Goal: Find specific page/section: Find specific page/section

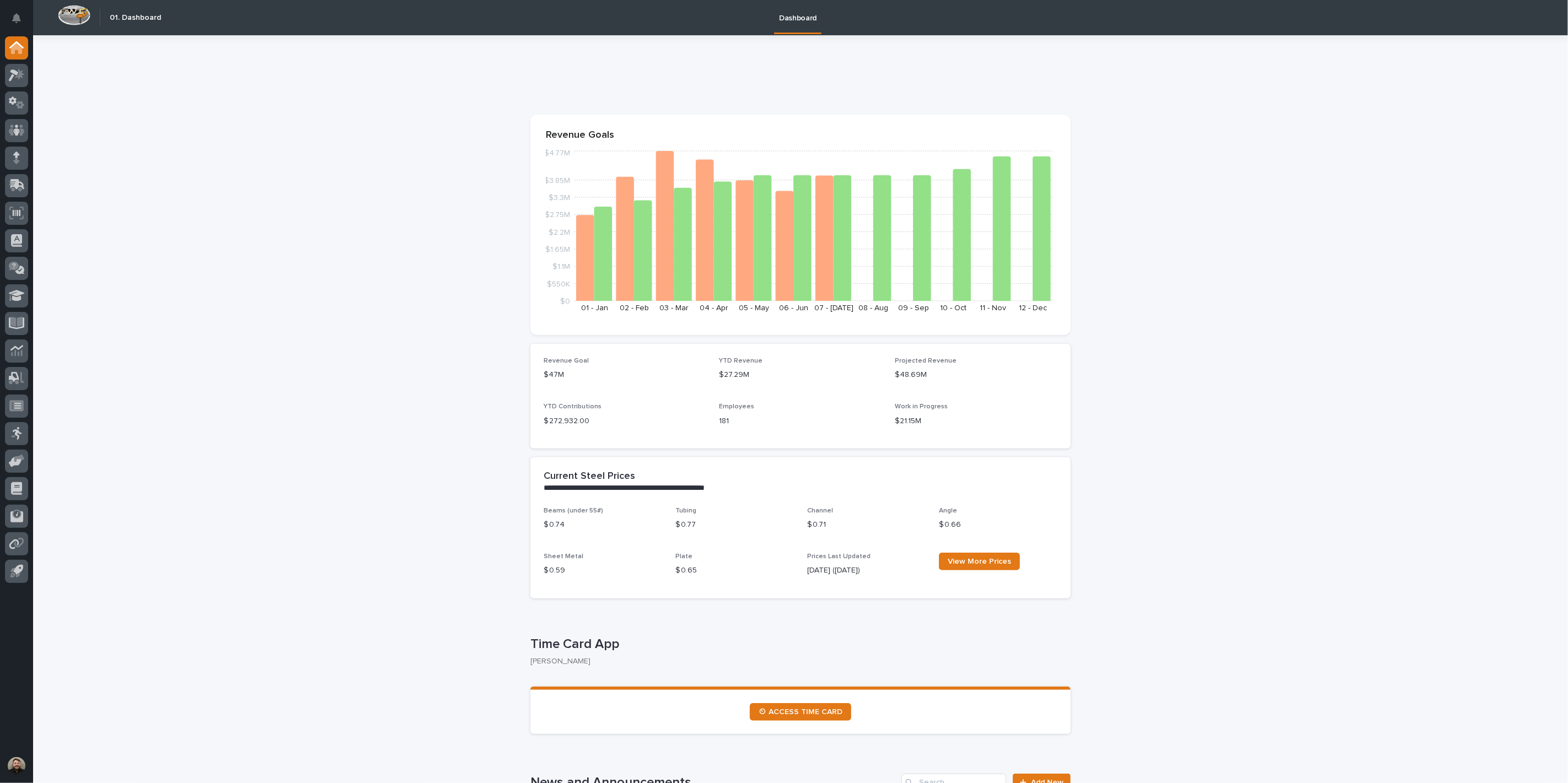
scroll to position [61, 0]
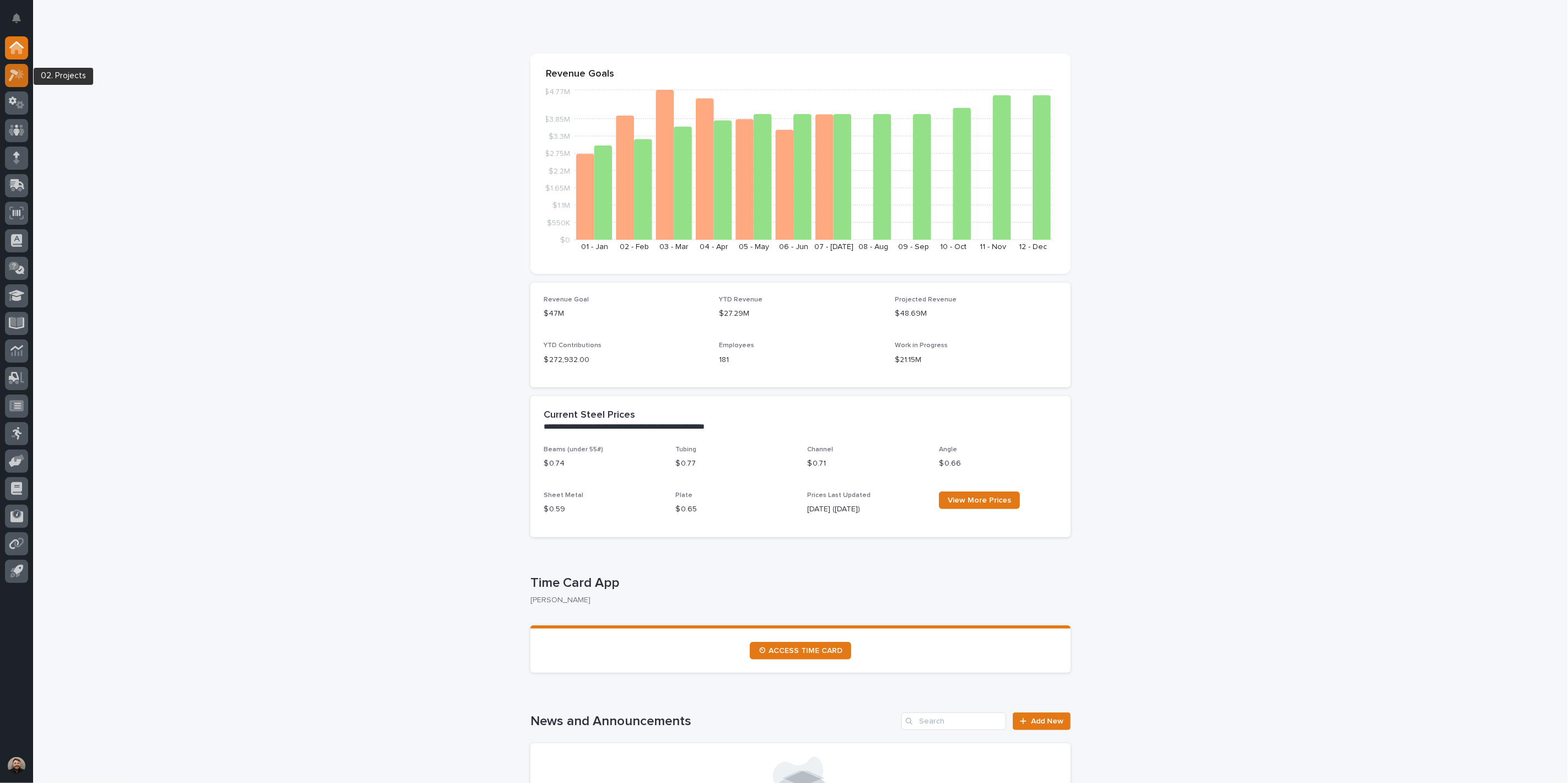
click at [21, 67] on div at bounding box center [16, 75] width 23 height 23
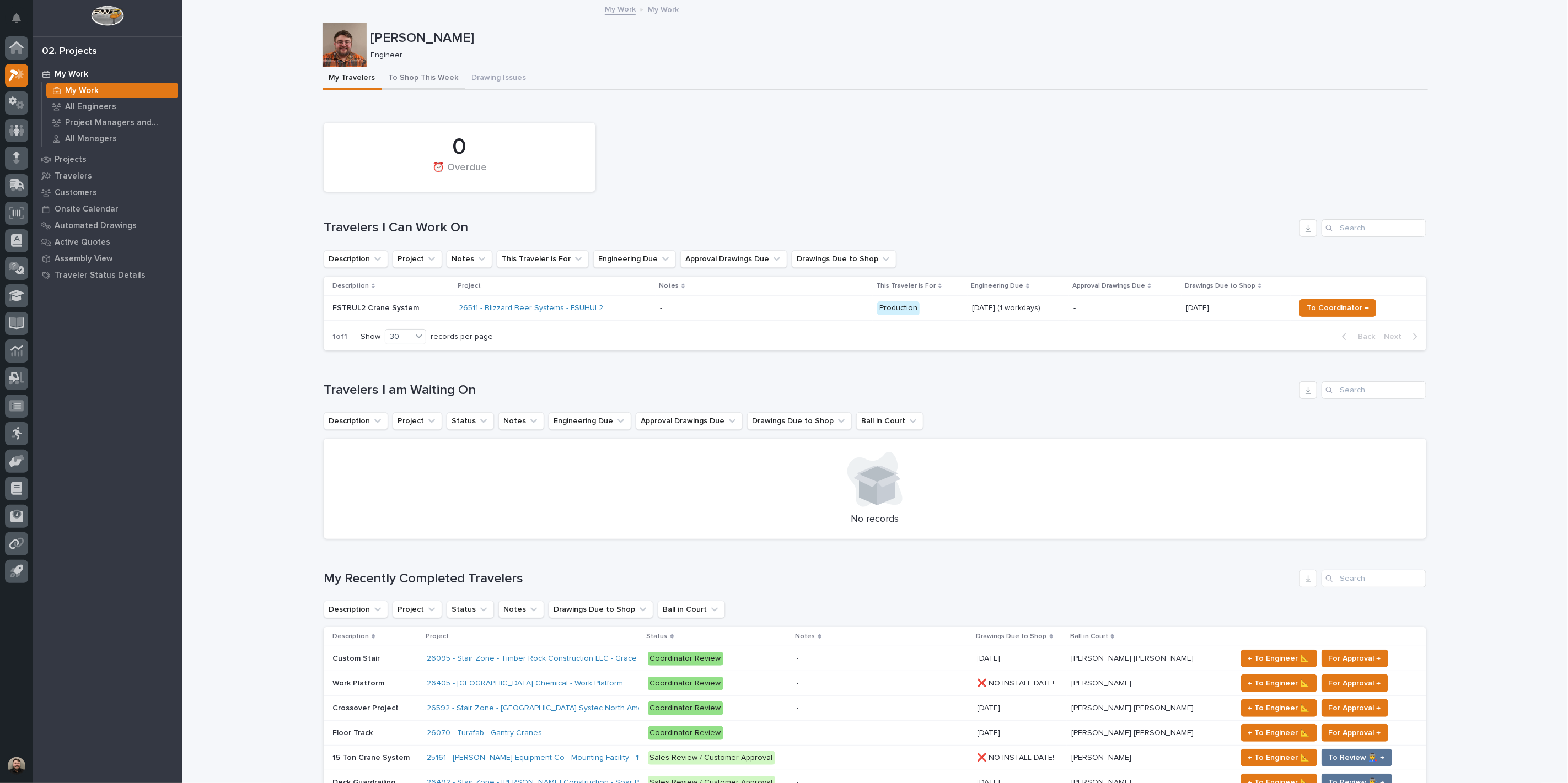
click at [405, 78] on button "To Shop This Week" at bounding box center [424, 79] width 83 height 23
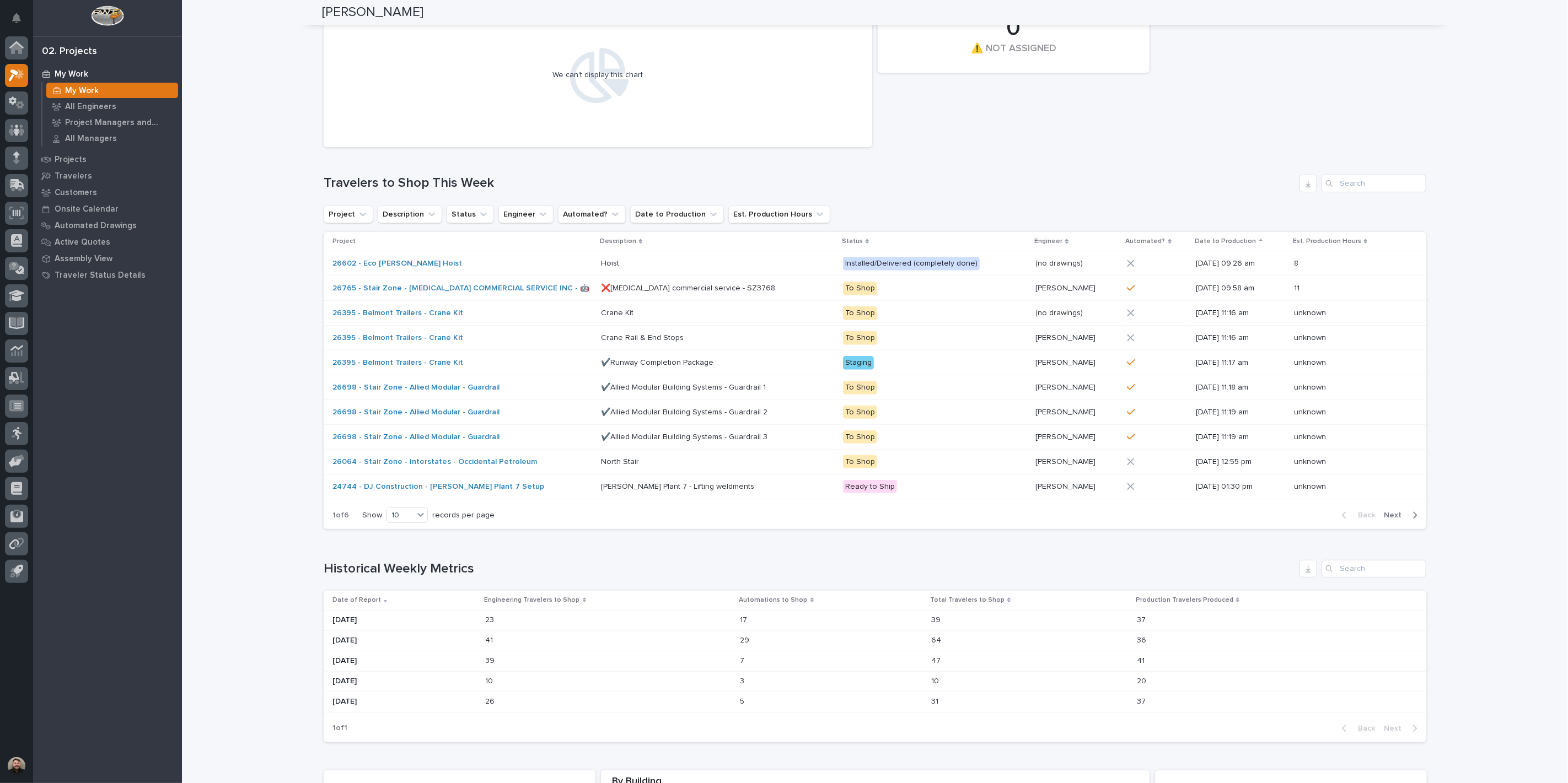
scroll to position [184, 0]
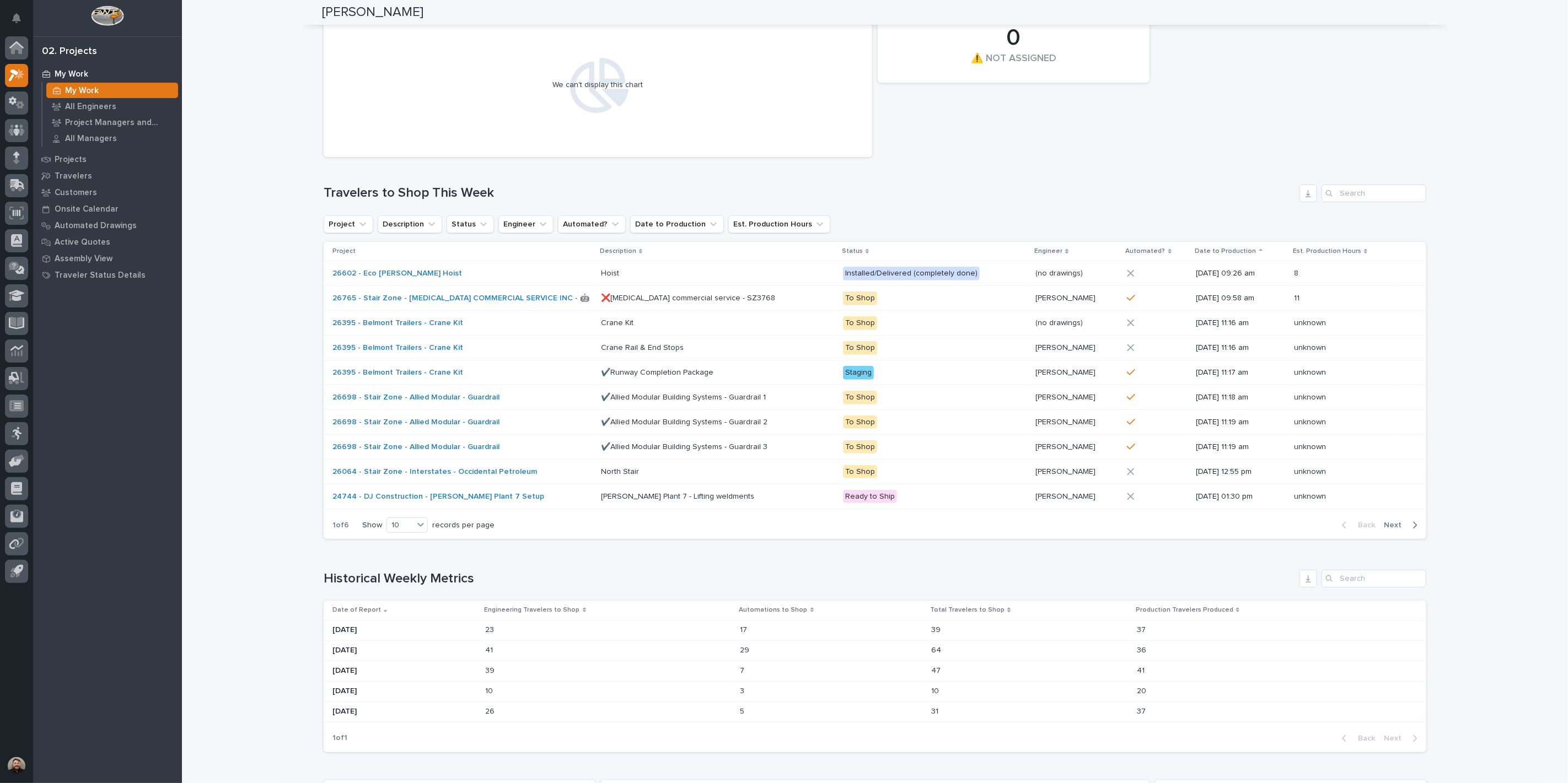
click at [1396, 525] on span "Next" at bounding box center [1396, 525] width 24 height 10
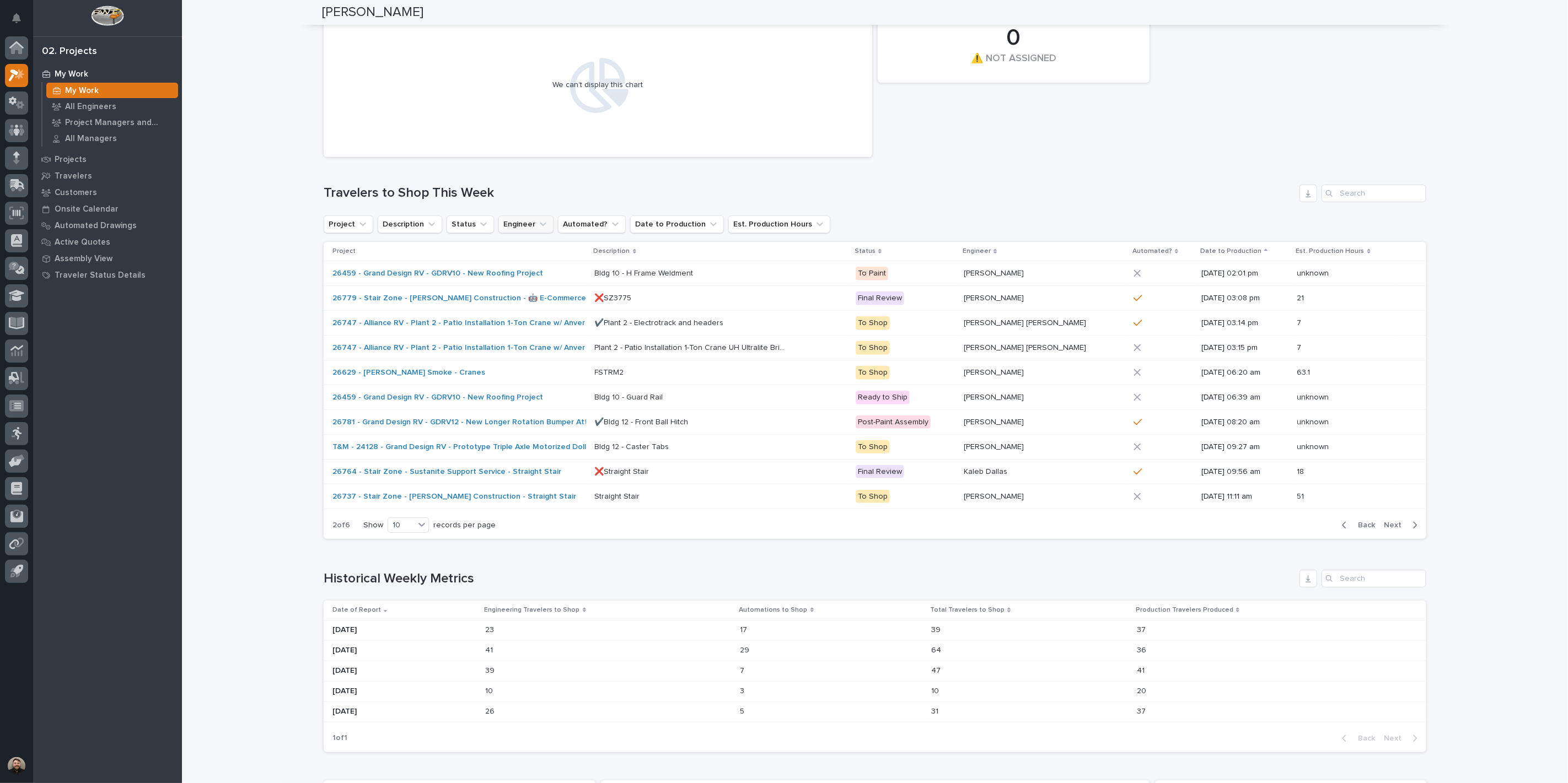
click at [512, 227] on button "Engineer" at bounding box center [526, 224] width 55 height 18
click at [539, 271] on input at bounding box center [567, 273] width 140 height 18
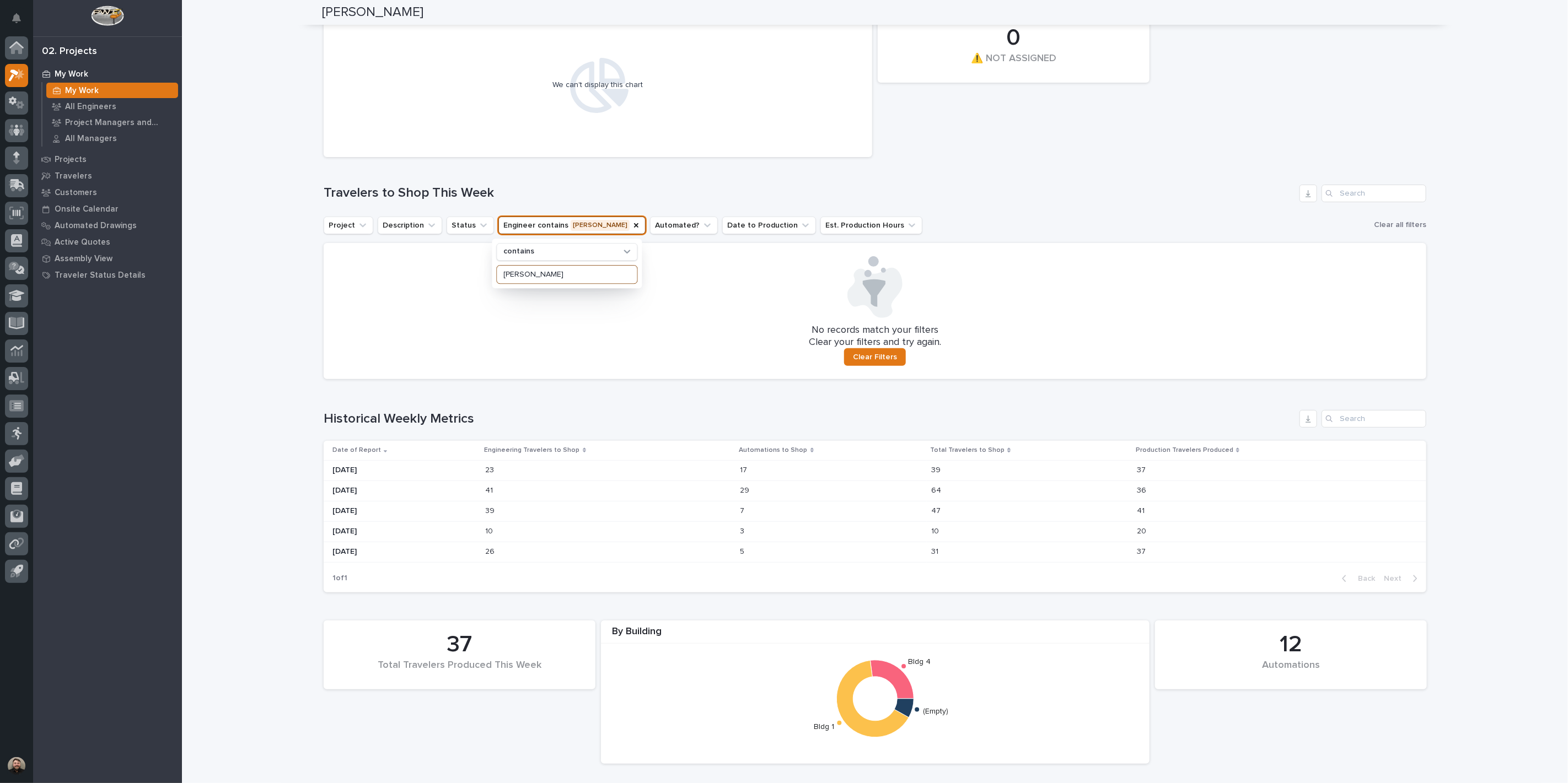
type input "jacob"
click at [790, 171] on div "0 Automations 1 Total Travelers to Shop This Week 0 ⚠️ NOT ASSIGNED 1 Travelers…" at bounding box center [875, 156] width 1103 height 445
click at [869, 357] on span "Clear Filters" at bounding box center [875, 357] width 44 height 10
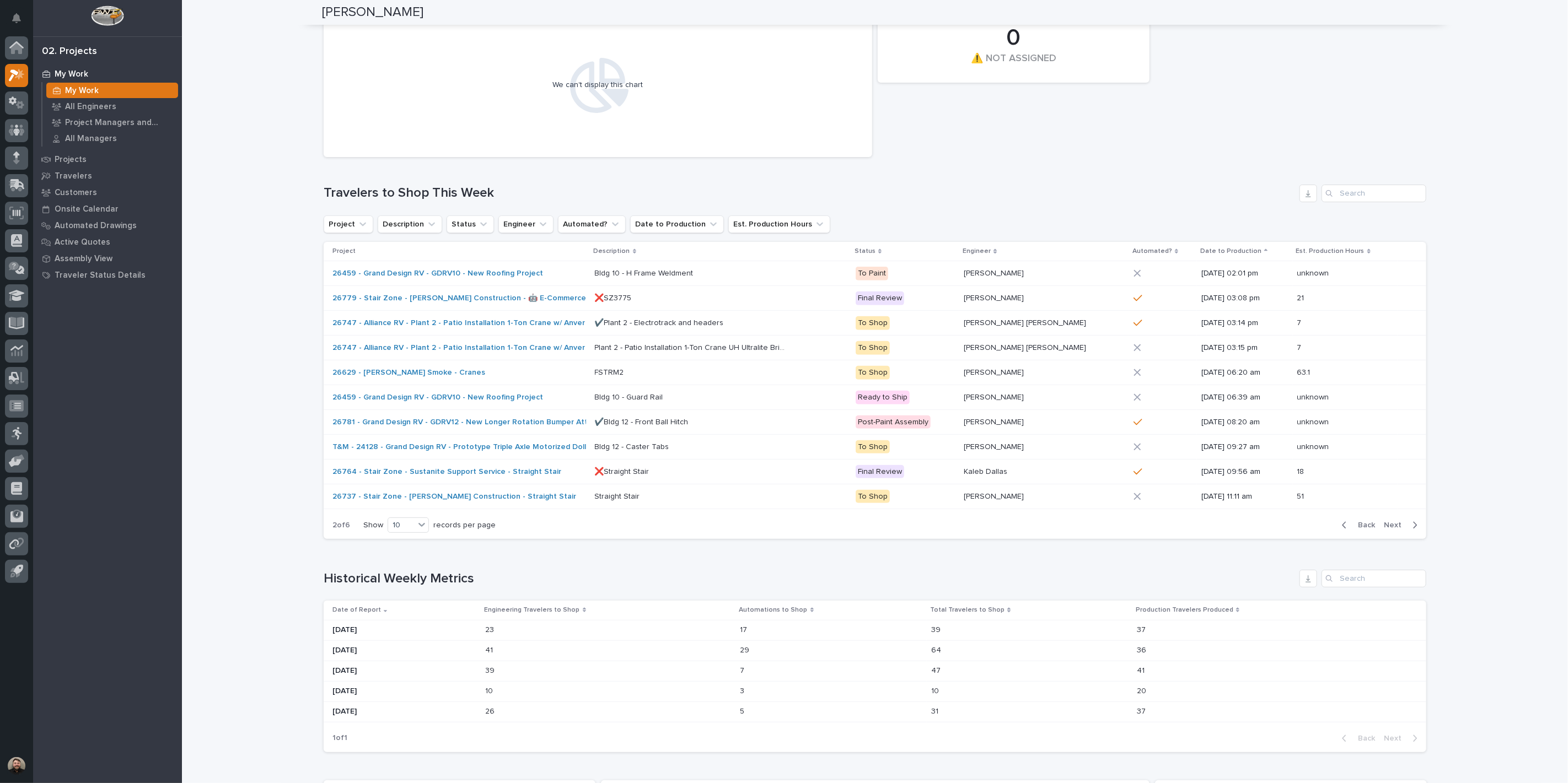
scroll to position [263, 0]
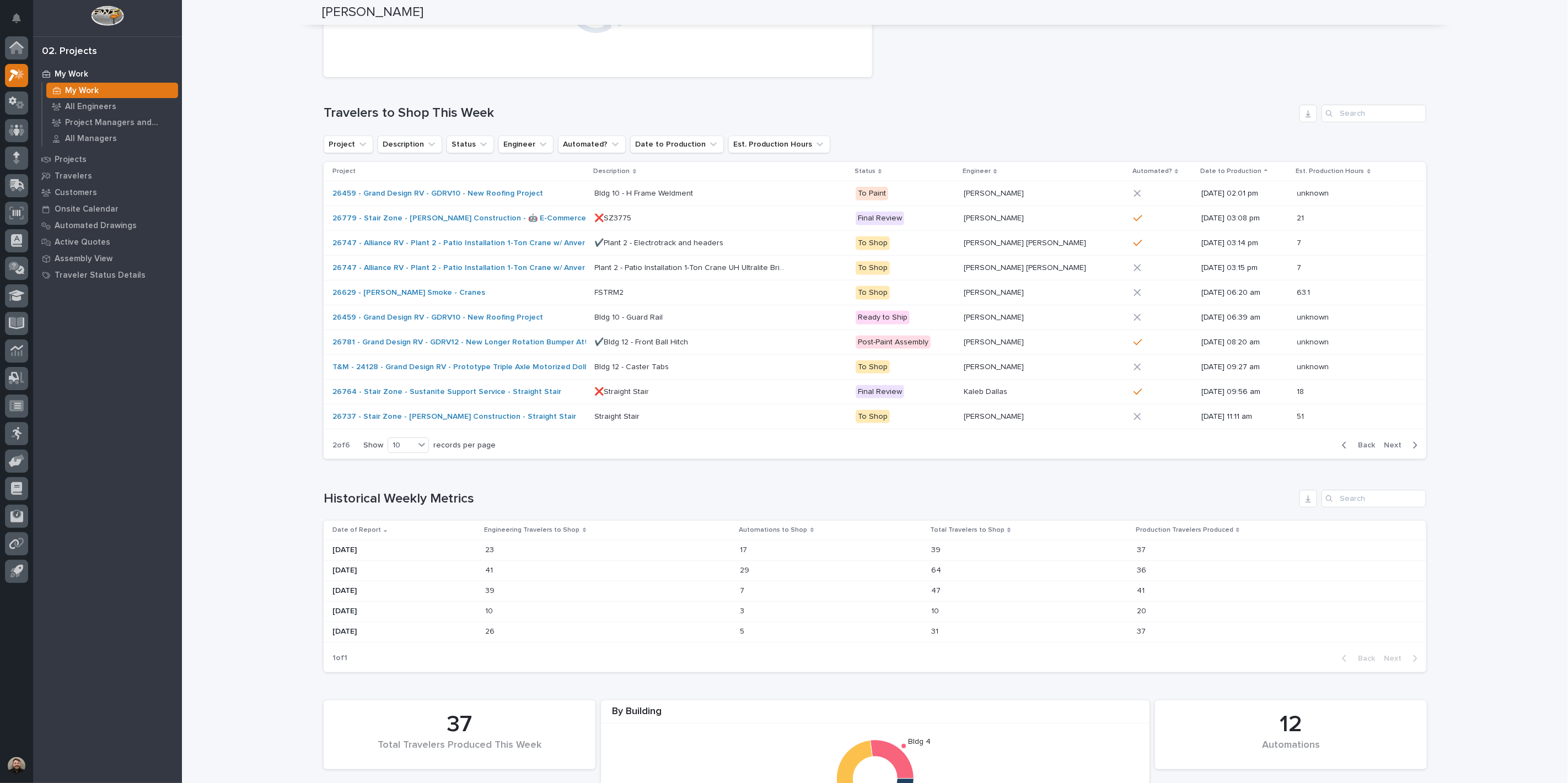
click at [1395, 440] on span "Next" at bounding box center [1396, 445] width 24 height 10
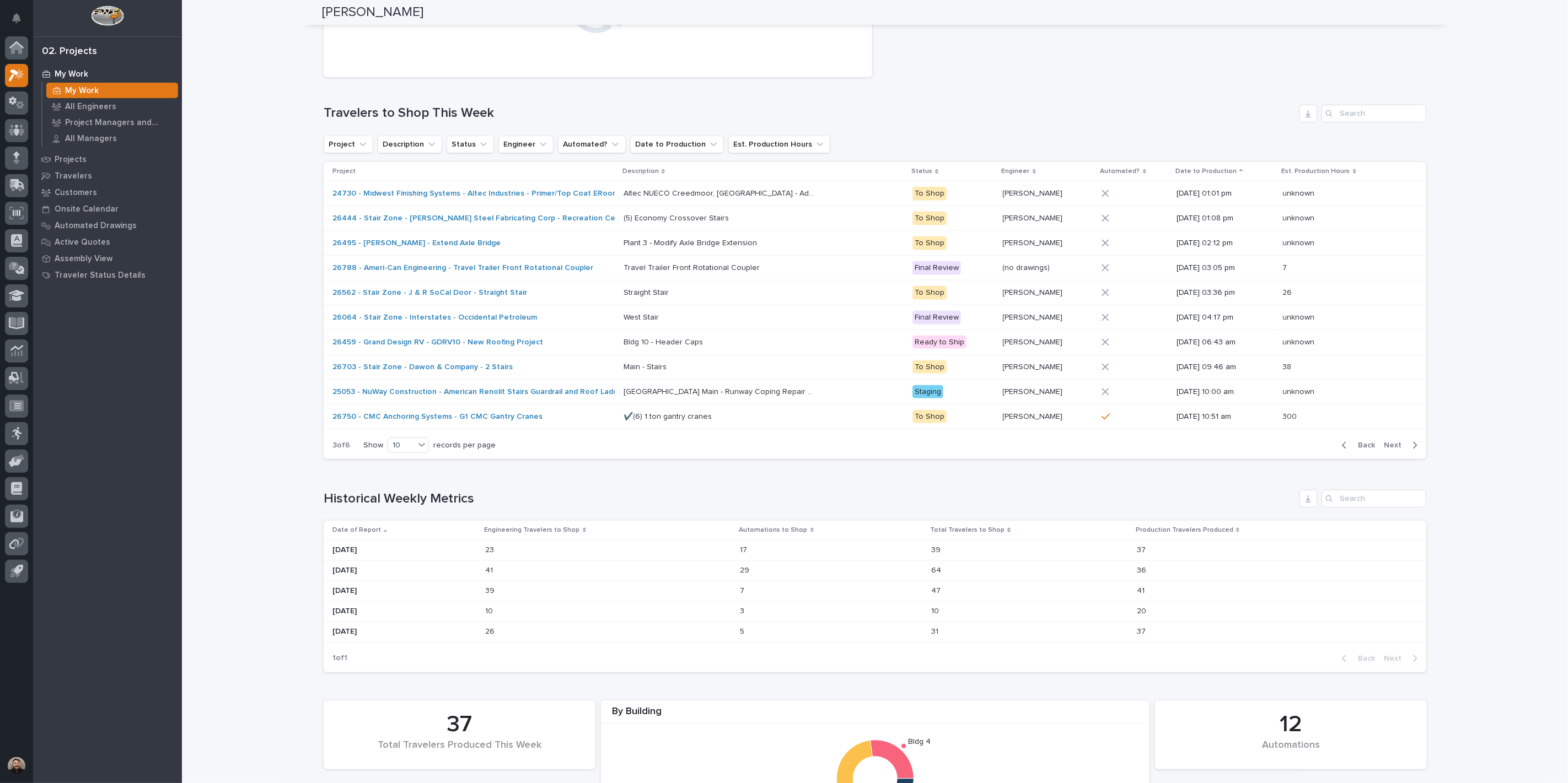
click at [1395, 440] on span "Next" at bounding box center [1396, 445] width 24 height 10
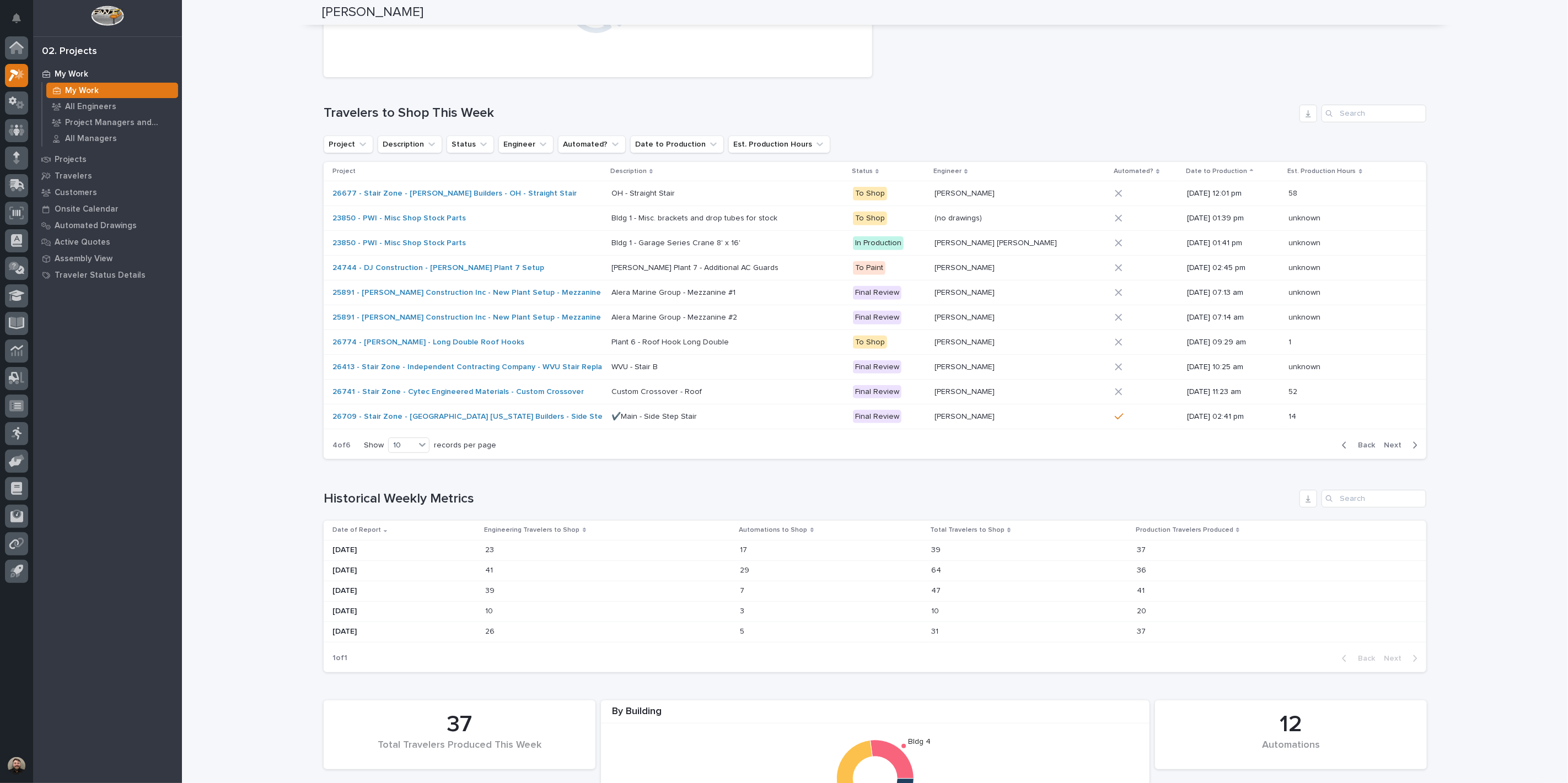
click at [1395, 440] on span "Next" at bounding box center [1396, 445] width 24 height 10
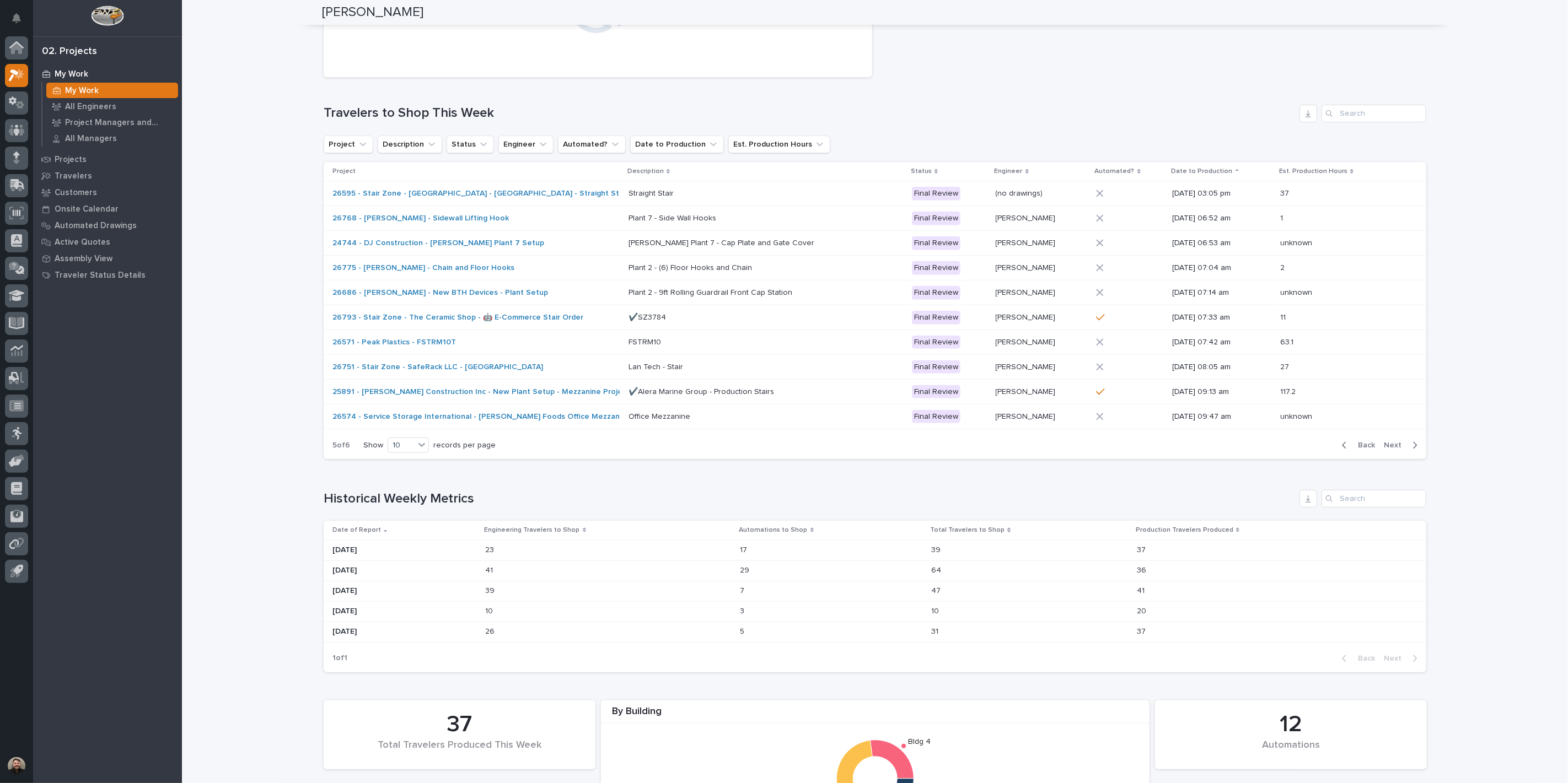
click at [1395, 440] on span "Next" at bounding box center [1396, 445] width 24 height 10
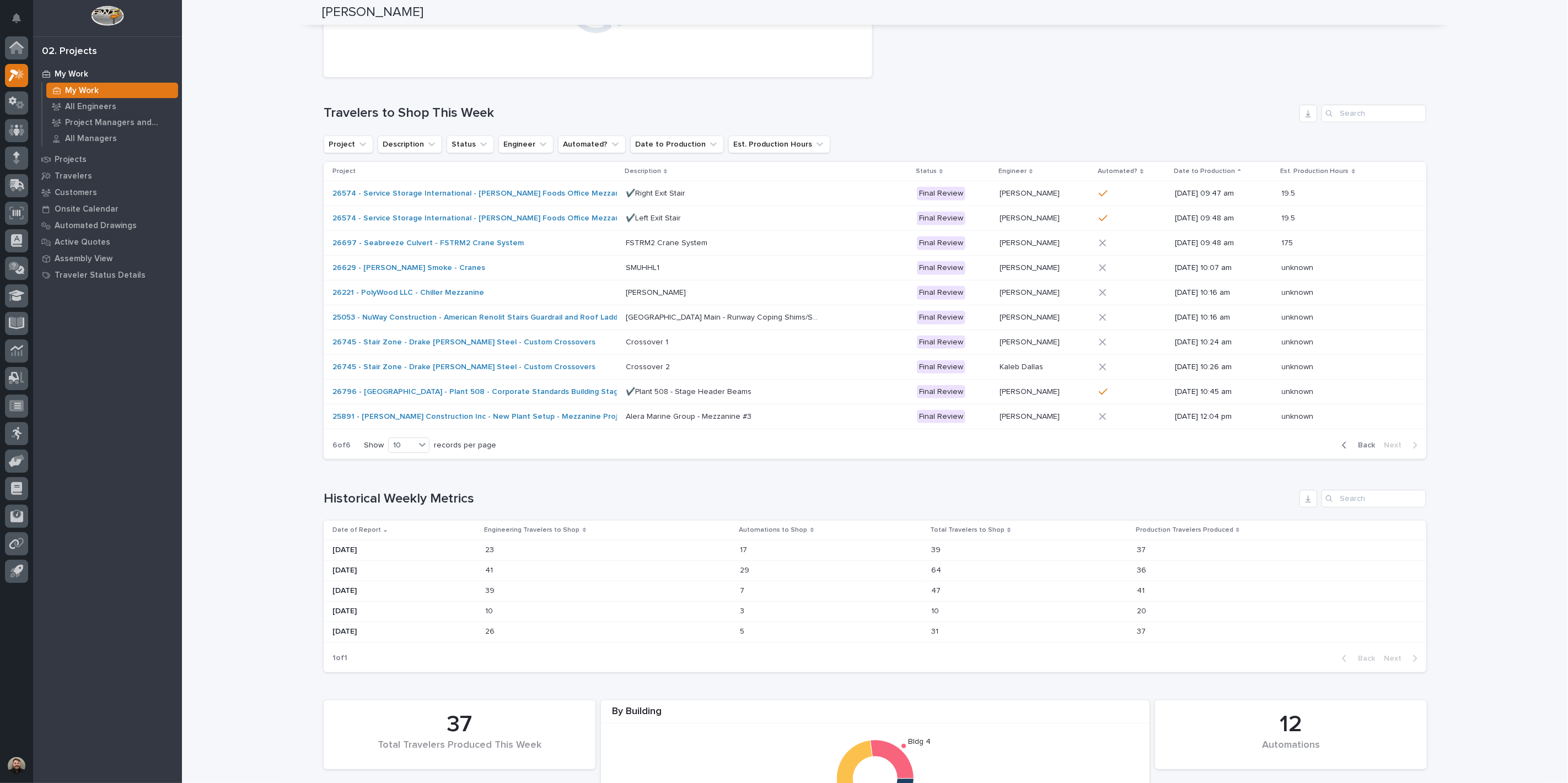
click at [1366, 448] on span "Back" at bounding box center [1363, 445] width 24 height 10
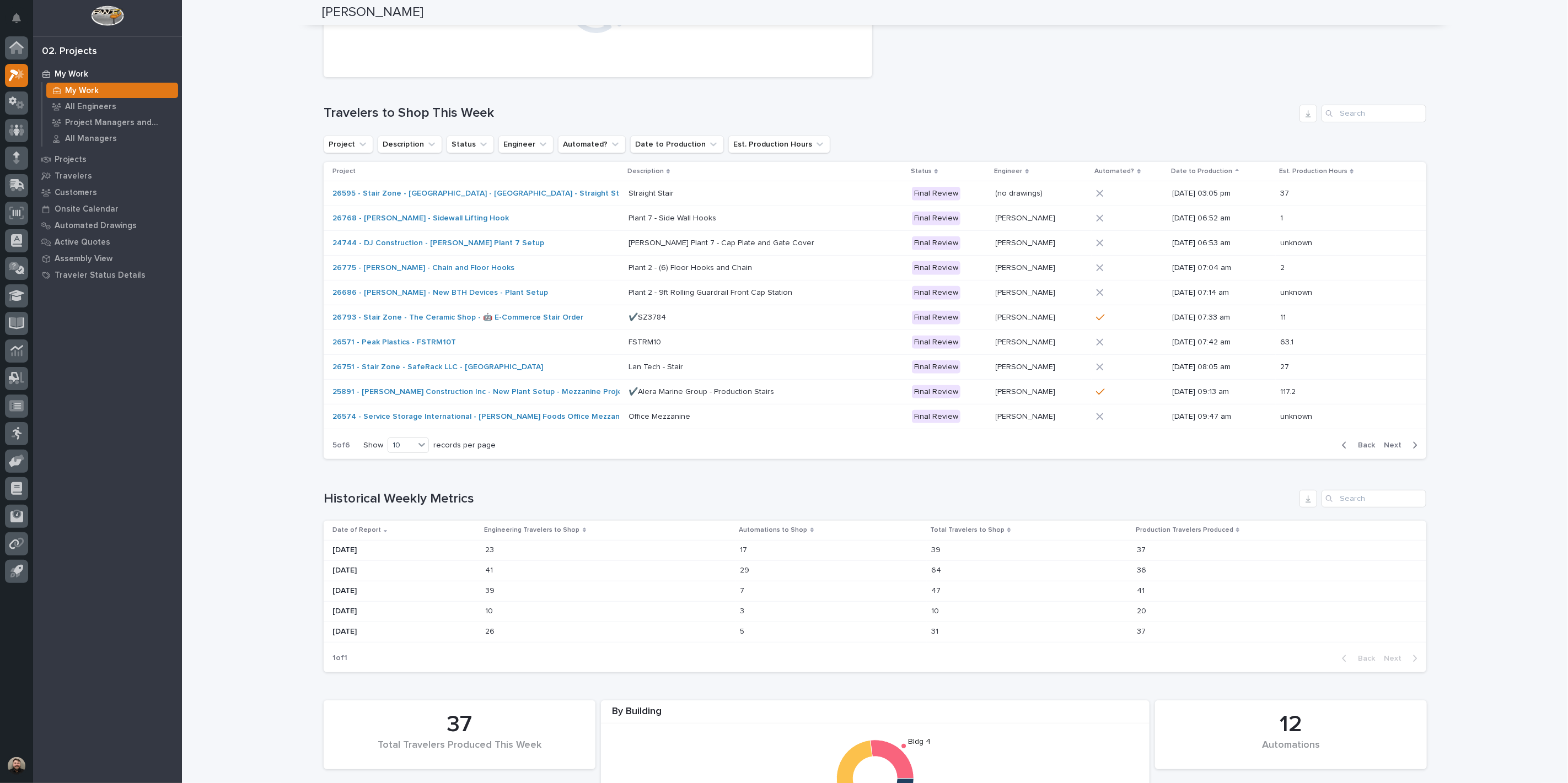
click at [1366, 448] on span "Back" at bounding box center [1363, 445] width 24 height 10
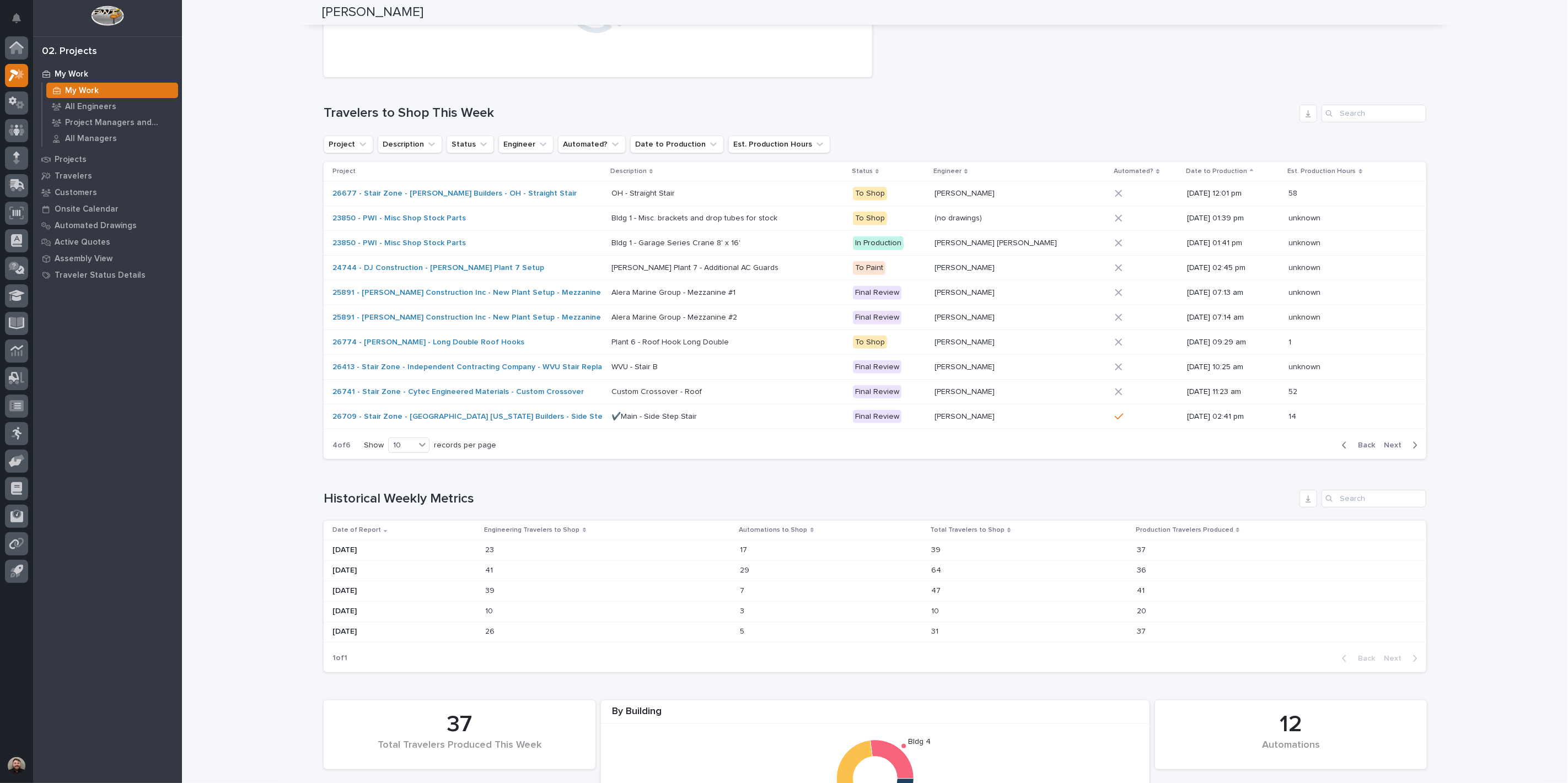
click at [1366, 448] on span "Back" at bounding box center [1363, 445] width 24 height 10
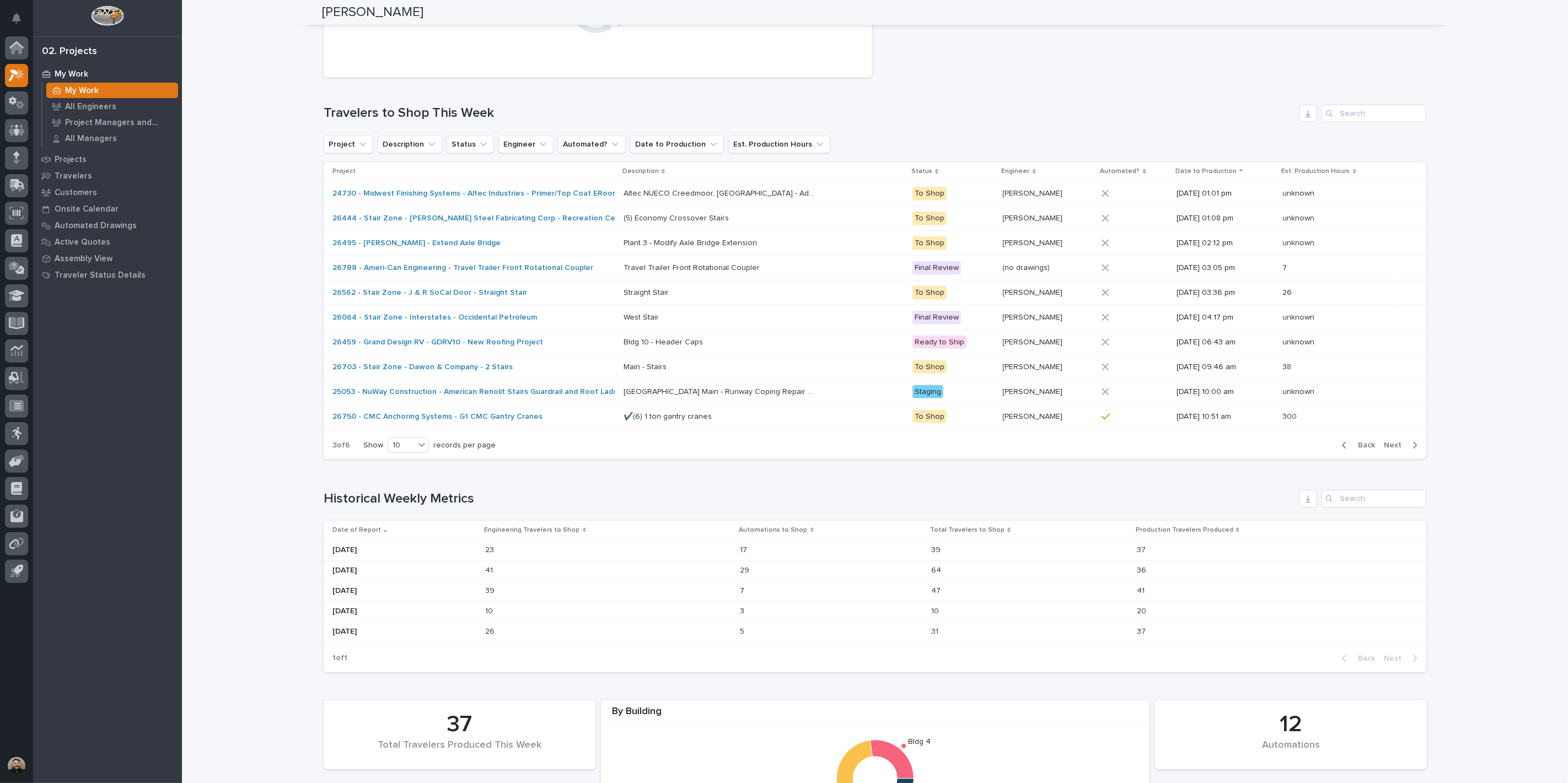
click at [1366, 448] on span "Back" at bounding box center [1363, 445] width 24 height 10
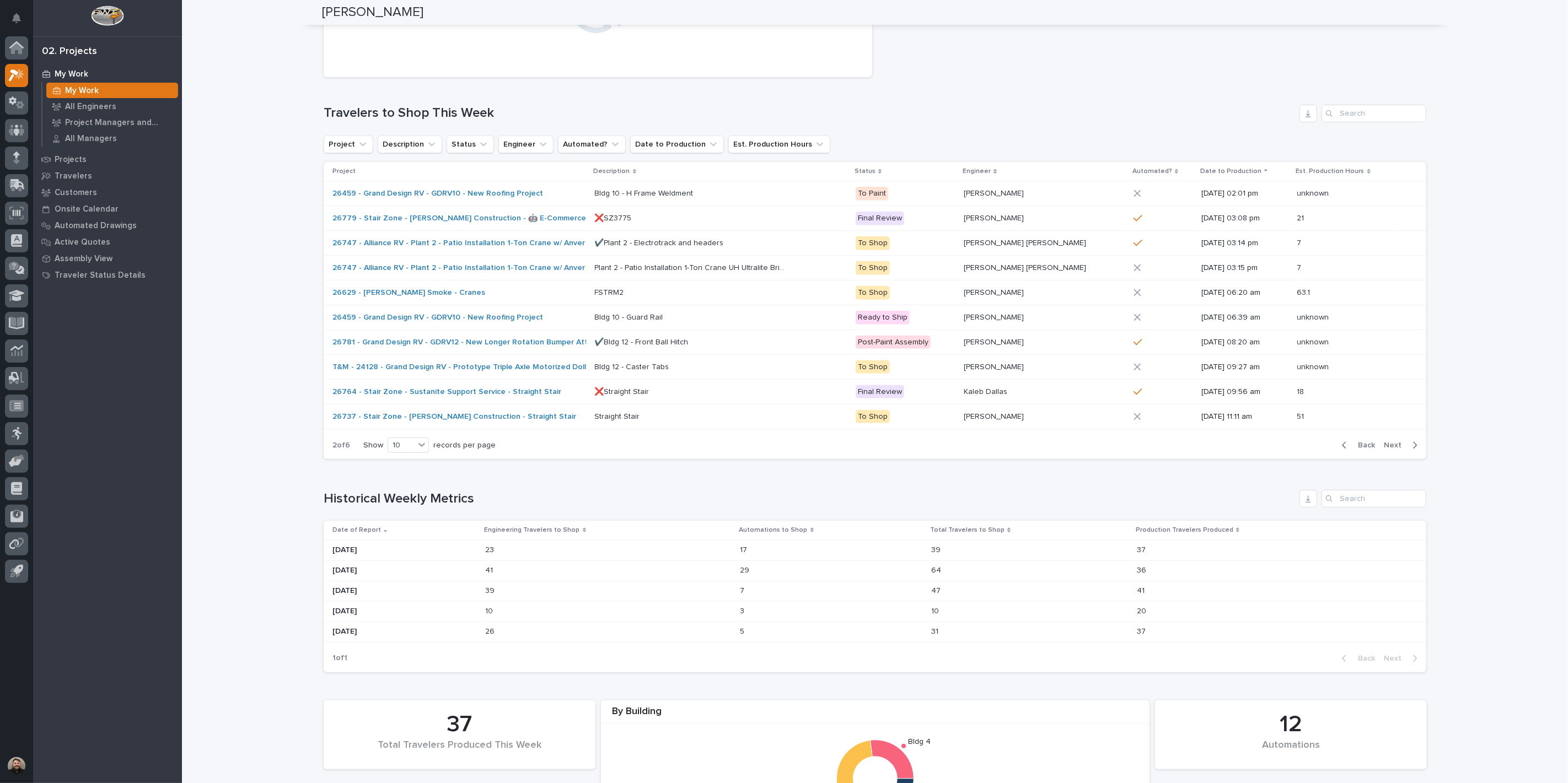
click at [1366, 448] on span "Back" at bounding box center [1363, 445] width 24 height 10
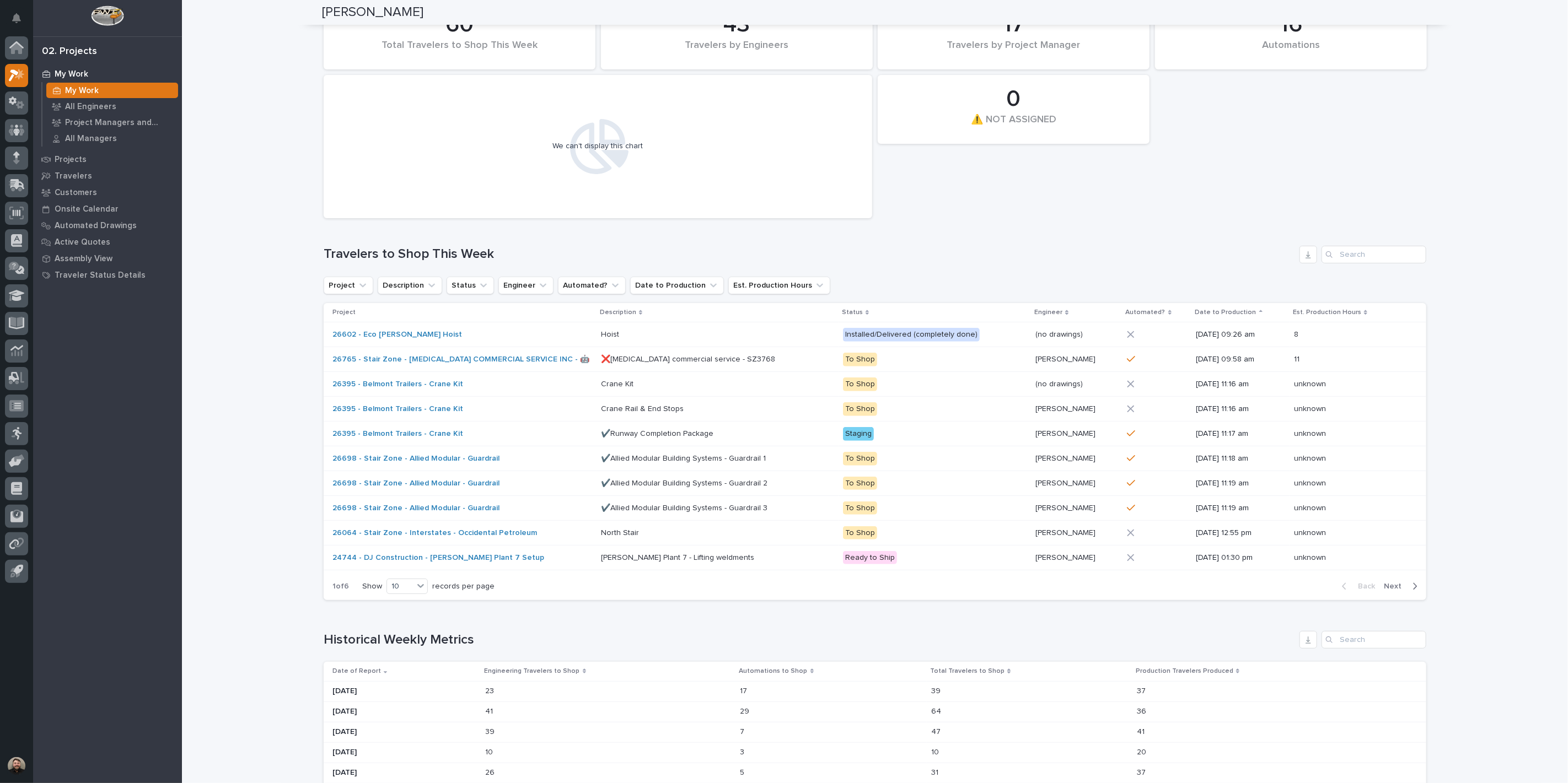
scroll to position [0, 0]
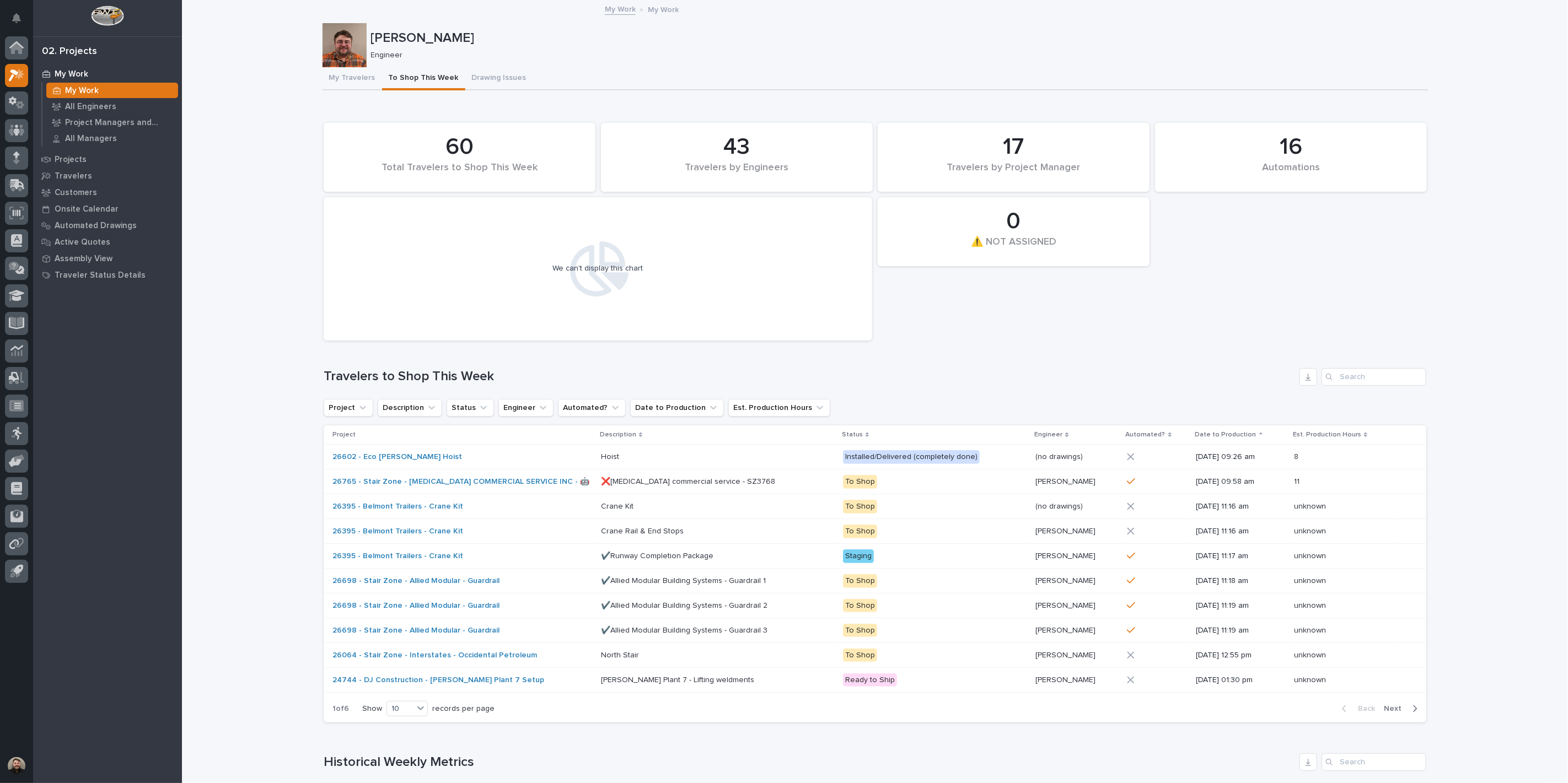
click at [734, 151] on div "43" at bounding box center [737, 147] width 234 height 27
click at [589, 265] on div "We can't display this chart" at bounding box center [598, 268] width 91 height 9
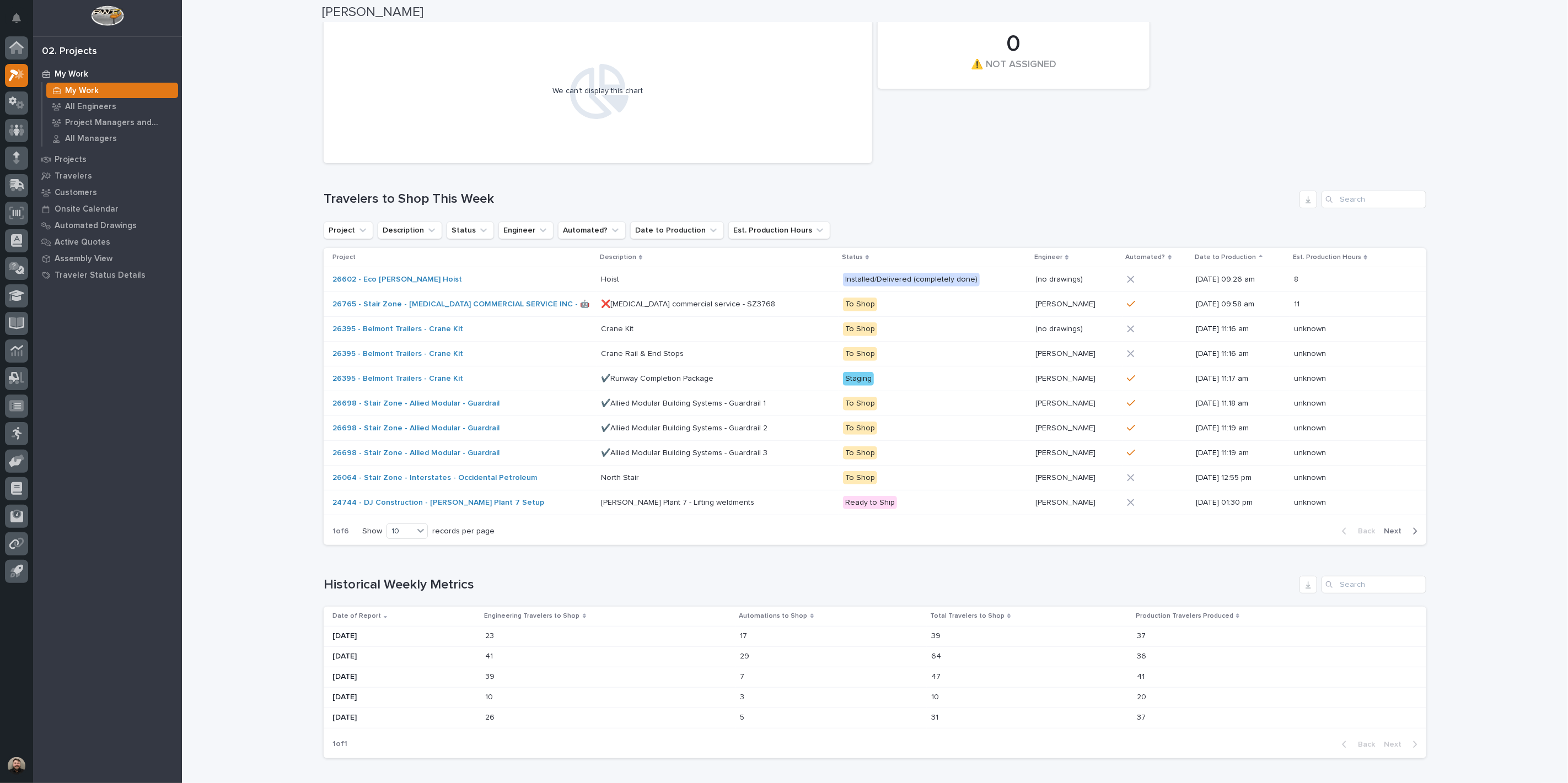
scroll to position [184, 0]
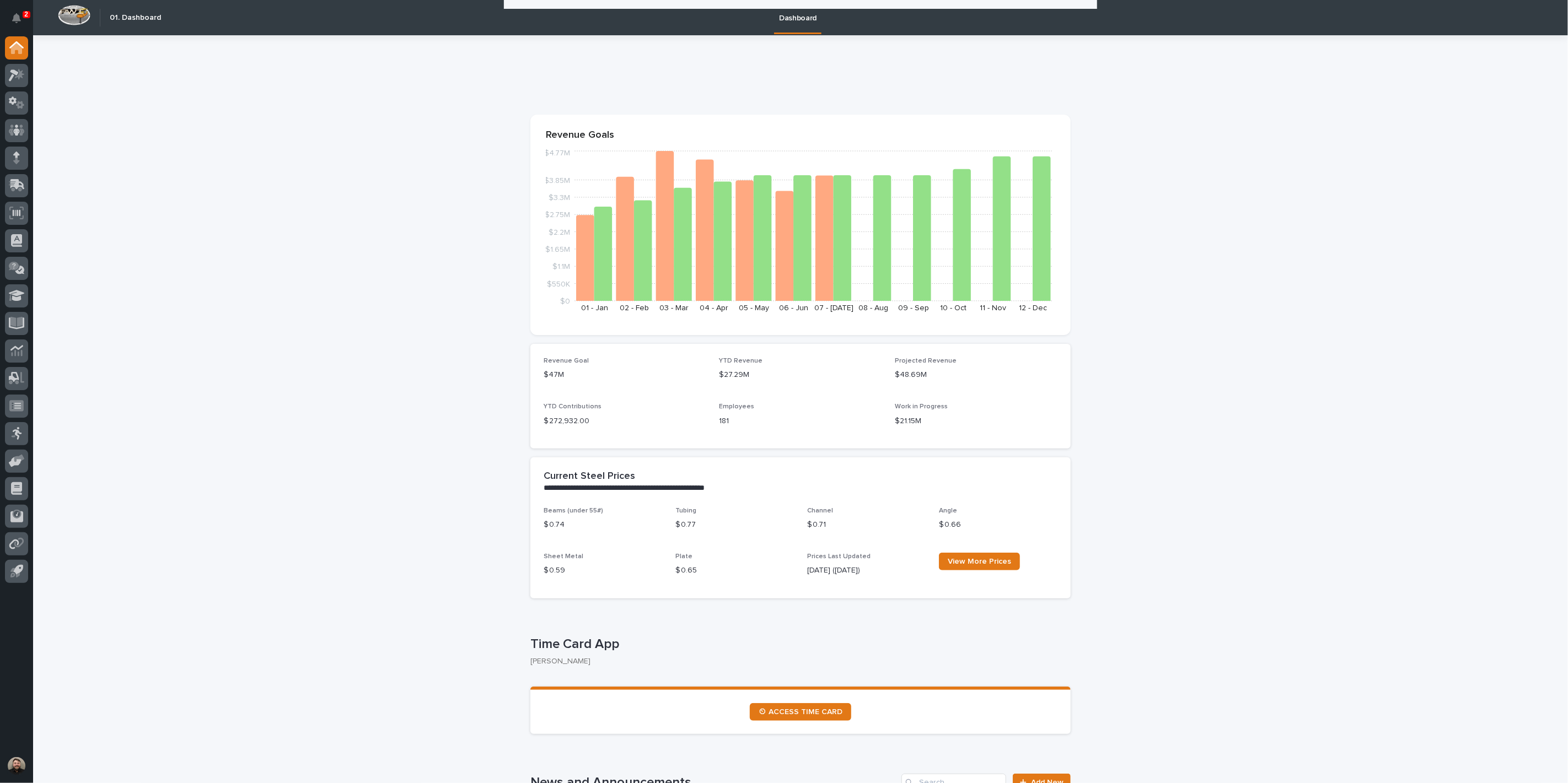
drag, startPoint x: 0, startPoint y: 0, endPoint x: 24, endPoint y: 17, distance: 29.4
click at [24, 17] on p "2" at bounding box center [26, 14] width 4 height 8
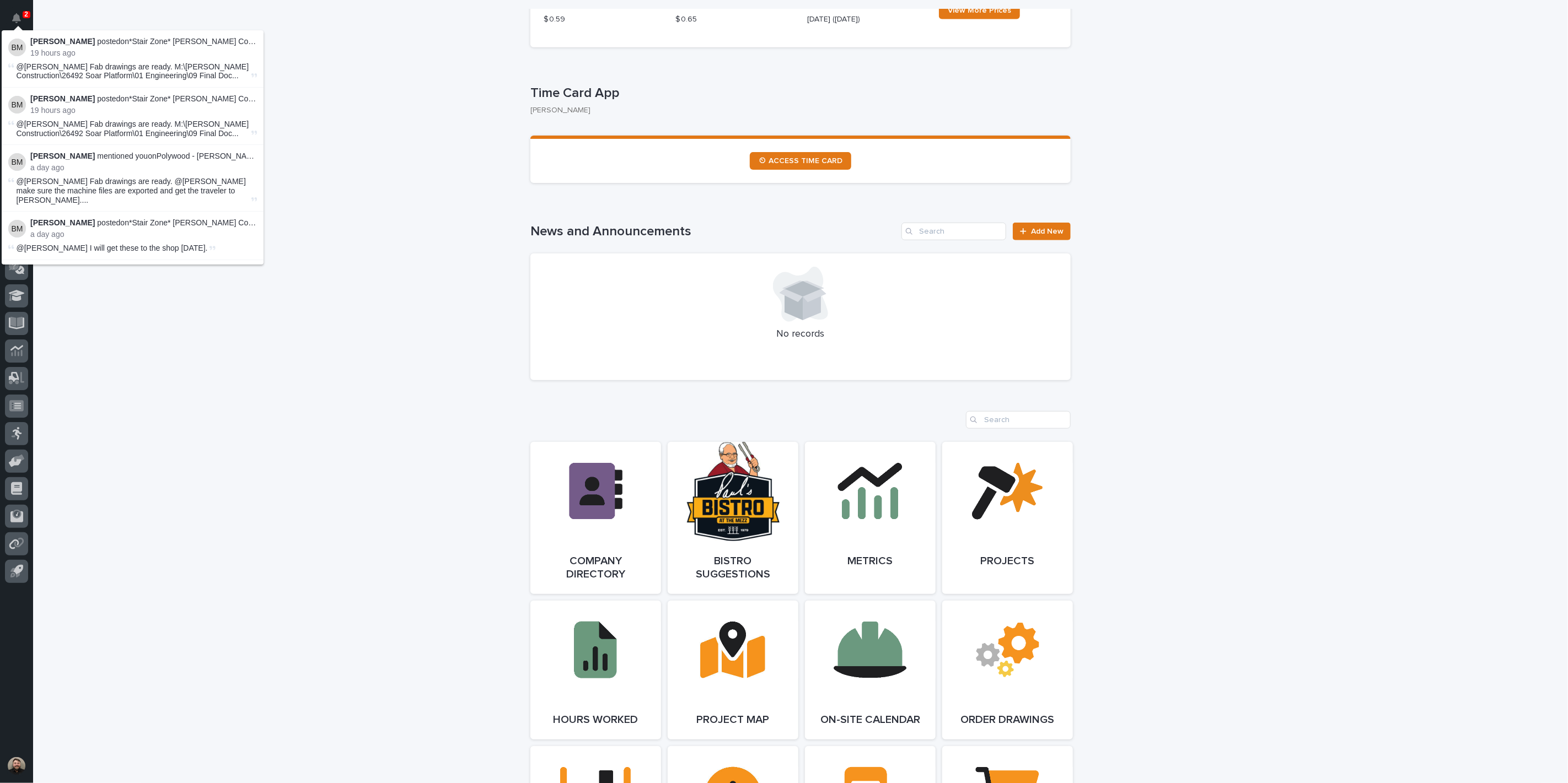
click at [96, 14] on div "**********" at bounding box center [800, 737] width 1535 height 2507
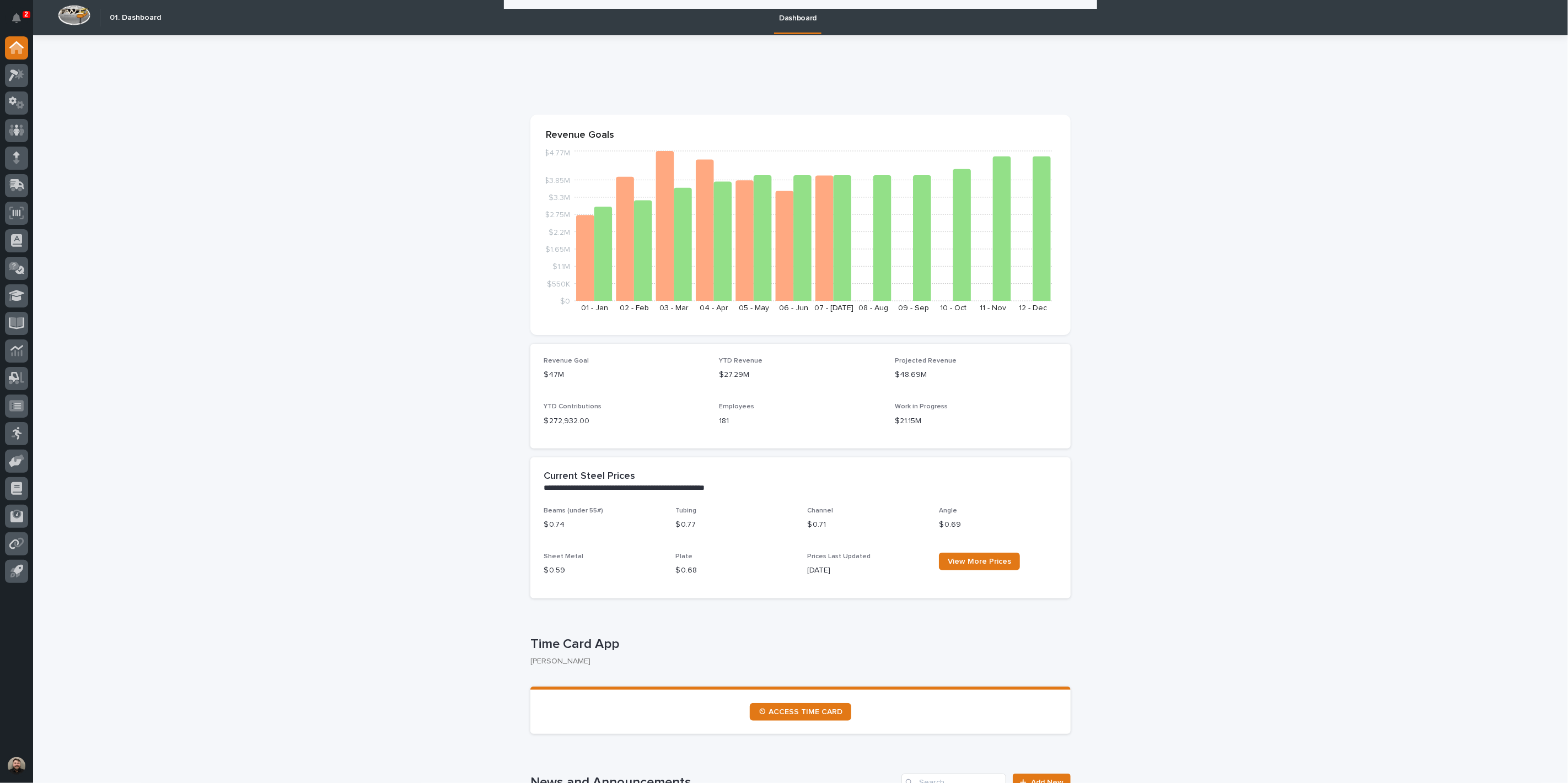
scroll to position [551, 0]
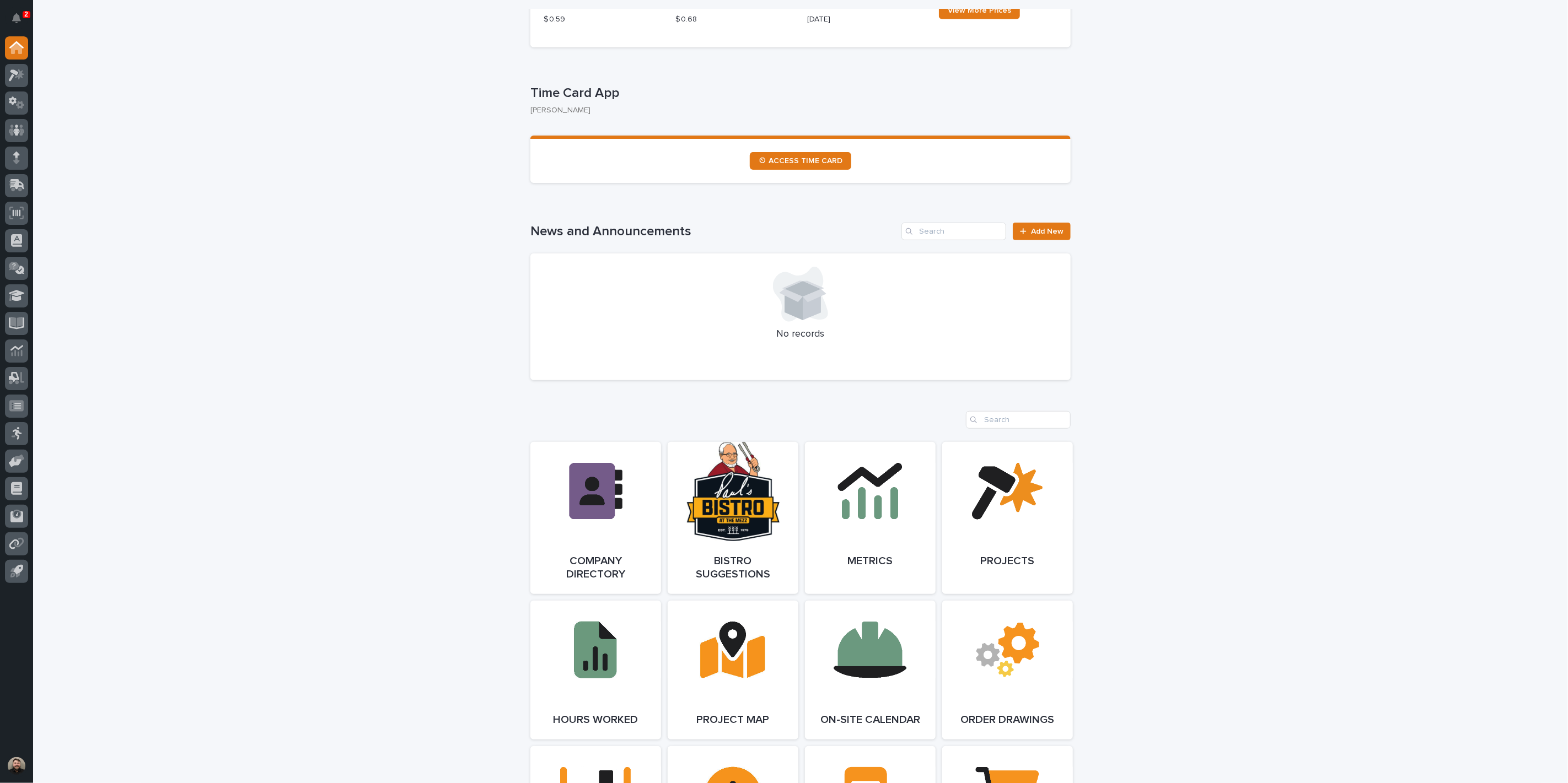
click at [24, 17] on p "2" at bounding box center [26, 14] width 4 height 8
